Goal: Information Seeking & Learning: Understand process/instructions

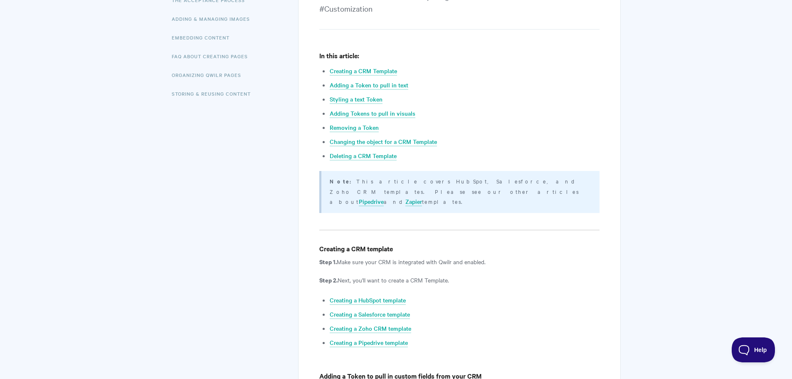
scroll to position [250, 0]
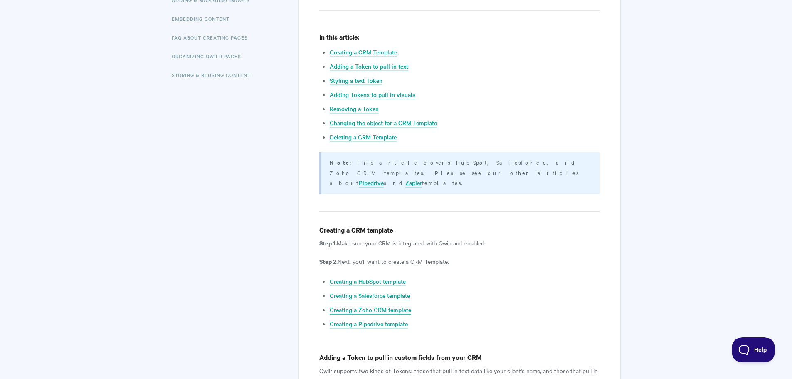
click at [393, 305] on link "Creating a Zoho CRM template" at bounding box center [371, 309] width 82 height 9
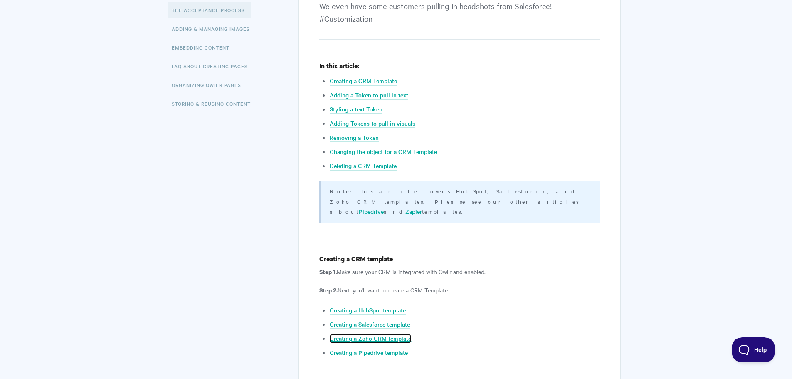
scroll to position [208, 0]
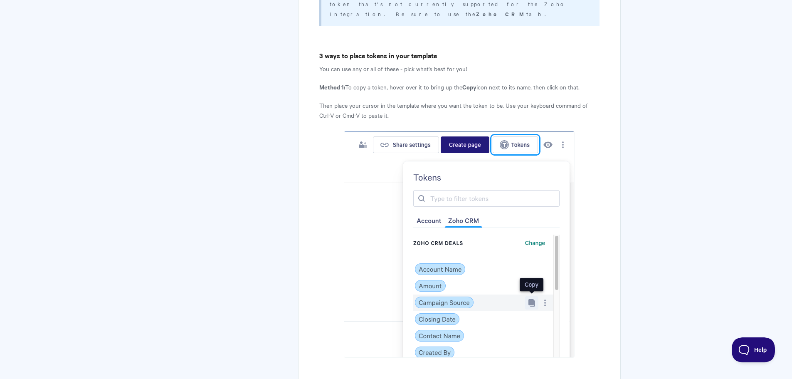
scroll to position [2163, 0]
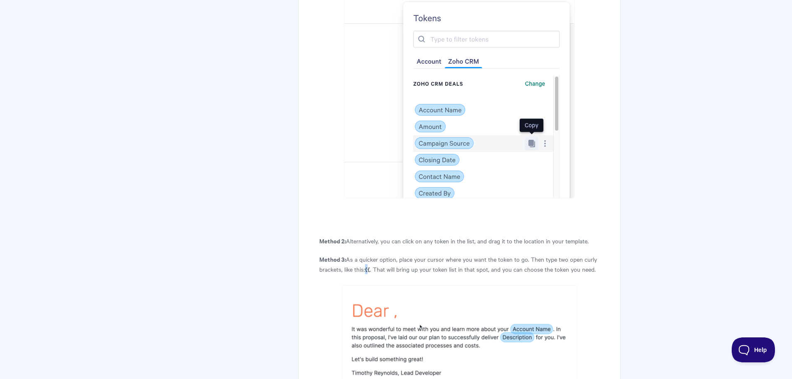
click at [365, 254] on p "Method 3: As a quicker option, place your cursor where you want the token to go…" at bounding box center [459, 264] width 280 height 20
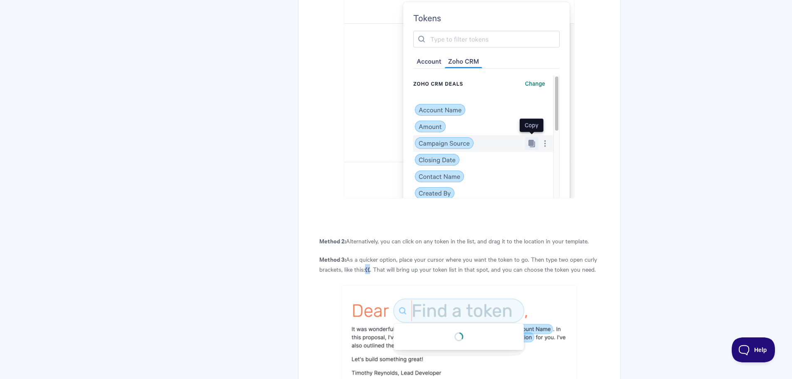
click at [368, 264] on strong "{{" at bounding box center [367, 268] width 5 height 9
copy strong "{{"
